Goal: Communication & Community: Answer question/provide support

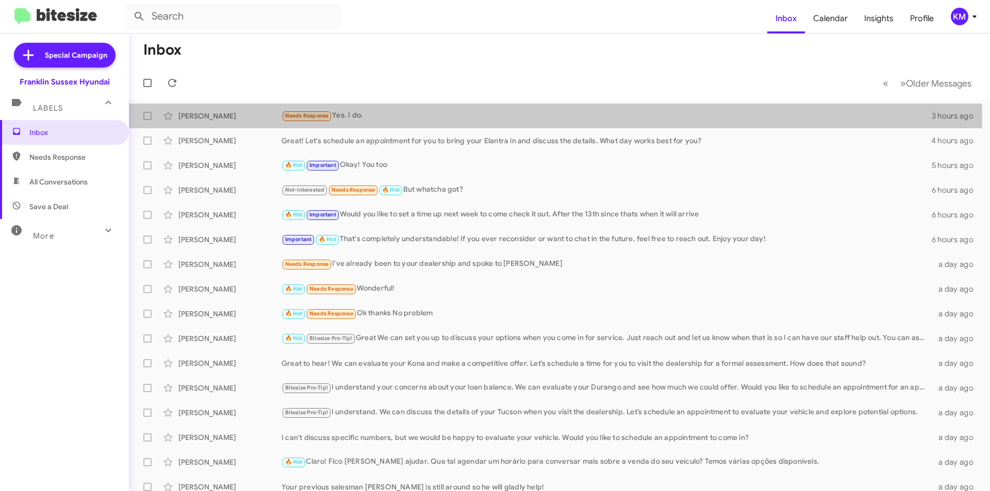
click at [362, 114] on div "Needs Response Yes. I do." at bounding box center [607, 116] width 650 height 12
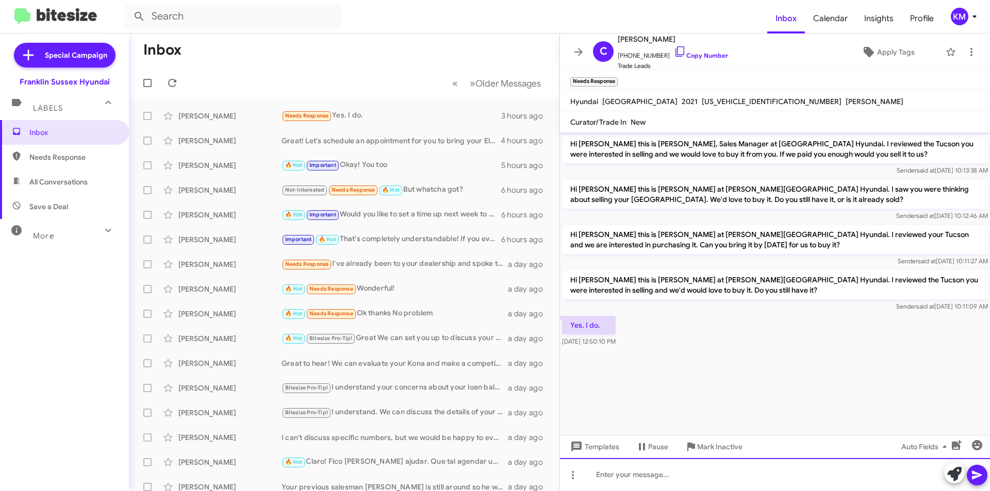
click at [625, 473] on div at bounding box center [775, 474] width 430 height 33
click at [951, 477] on icon at bounding box center [954, 474] width 14 height 14
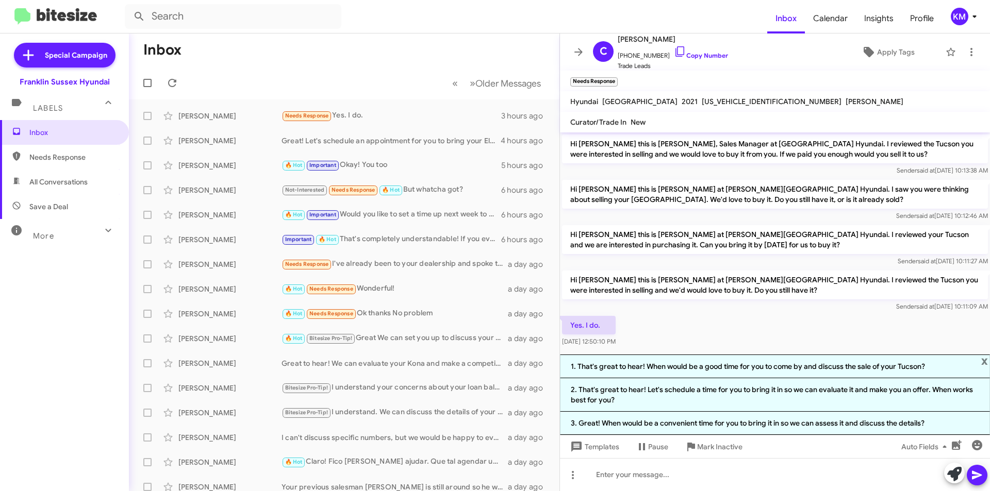
click at [667, 367] on li "1. That's great to hear! When would be a good time for you to come by and discu…" at bounding box center [775, 367] width 430 height 24
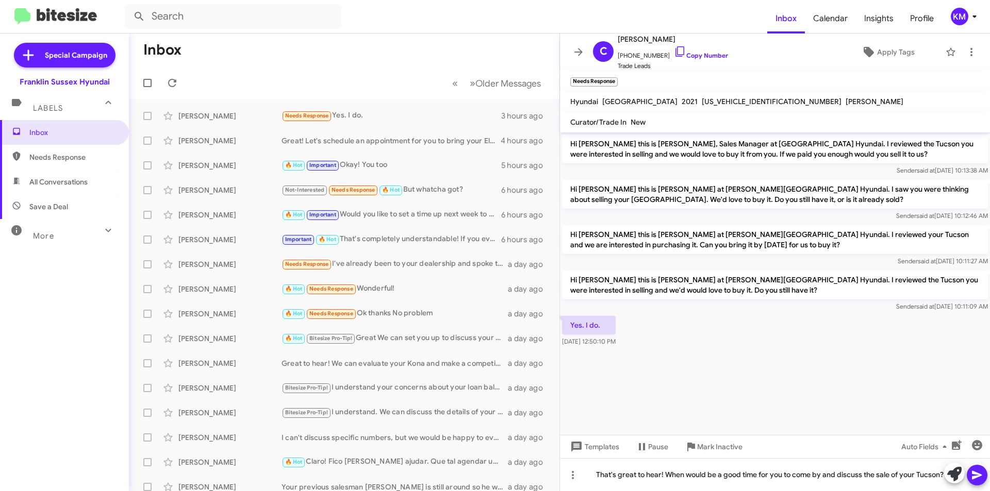
click at [971, 481] on icon at bounding box center [977, 475] width 12 height 12
